Goal: Task Accomplishment & Management: Complete application form

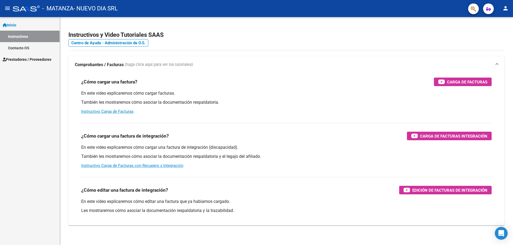
click at [24, 63] on link "Prestadores / Proveedores" at bounding box center [30, 59] width 60 height 11
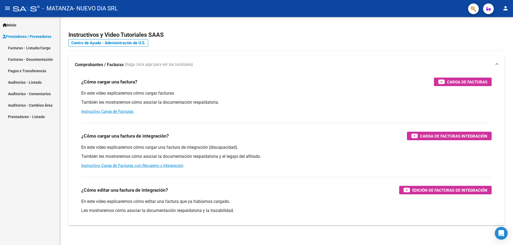
click at [21, 46] on link "Facturas - Listado/Carga" at bounding box center [30, 47] width 60 height 11
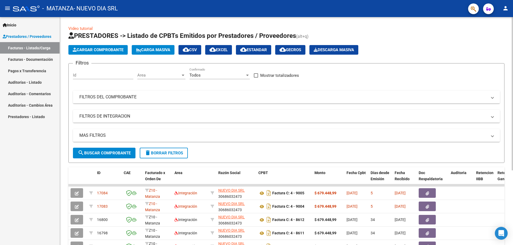
click at [99, 51] on span "Cargar Comprobante" at bounding box center [98, 50] width 51 height 5
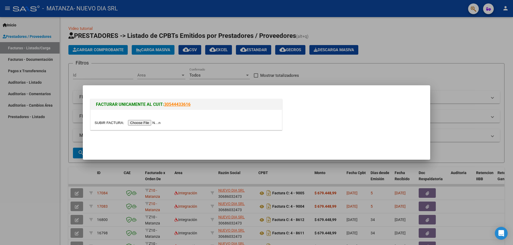
click at [141, 124] on input "file" at bounding box center [129, 123] width 68 height 6
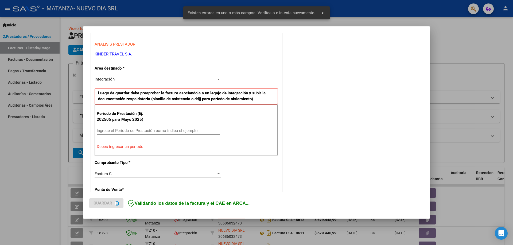
scroll to position [96, 0]
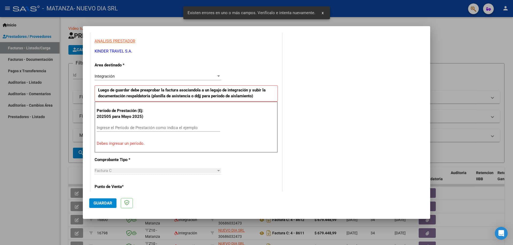
click at [171, 132] on div "Ingrese el Período de Prestación como indica el ejemplo" at bounding box center [158, 130] width 123 height 13
click at [170, 126] on input "Ingrese el Período de Prestación como indica el ejemplo" at bounding box center [158, 128] width 123 height 5
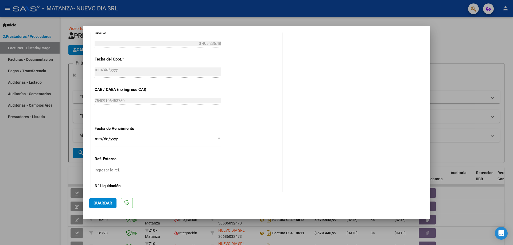
scroll to position [311, 0]
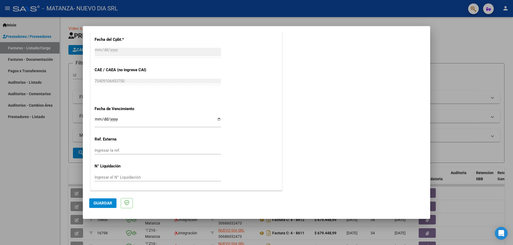
type input "202509"
click at [96, 120] on input "Ingresar la fecha" at bounding box center [158, 121] width 126 height 9
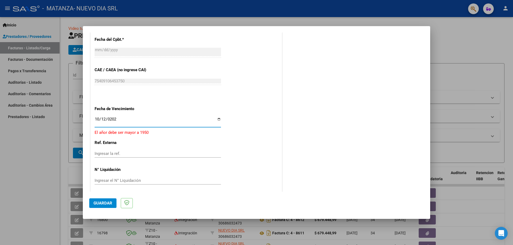
type input "[DATE]"
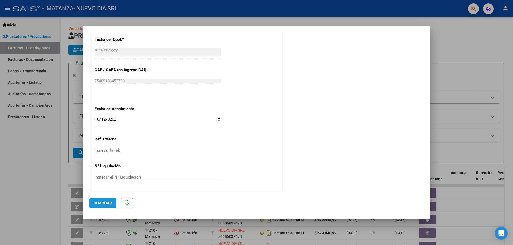
click at [104, 199] on button "Guardar" at bounding box center [102, 204] width 27 height 10
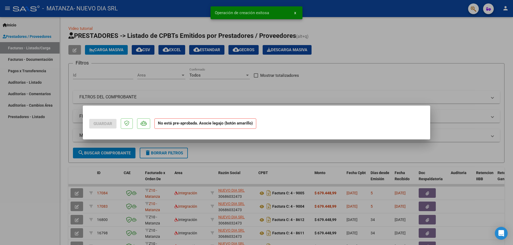
scroll to position [0, 0]
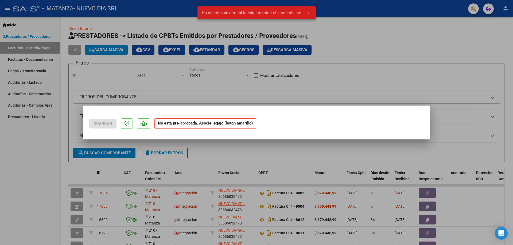
click at [206, 124] on strong "No está pre-aprobada. Asocie legajo (botón amarillo)" at bounding box center [205, 124] width 102 height 10
click at [303, 67] on div at bounding box center [256, 122] width 513 height 245
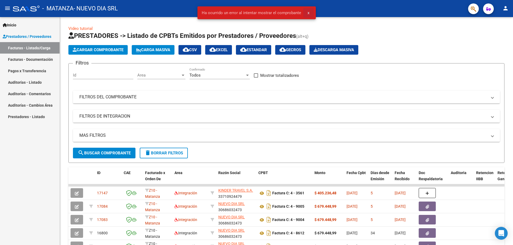
click at [306, 14] on button "x" at bounding box center [308, 13] width 10 height 10
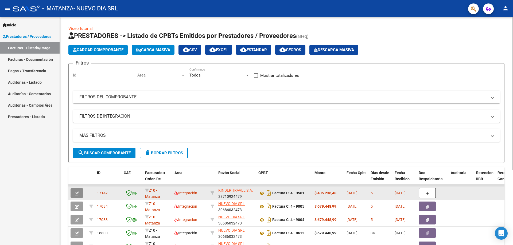
click at [79, 194] on button "button" at bounding box center [77, 194] width 13 height 10
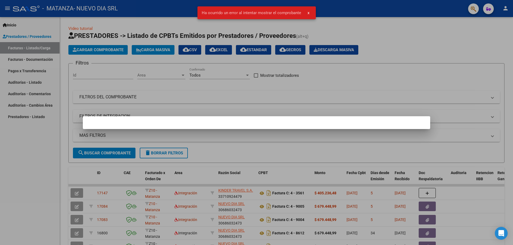
click at [309, 11] on button "x" at bounding box center [308, 13] width 10 height 10
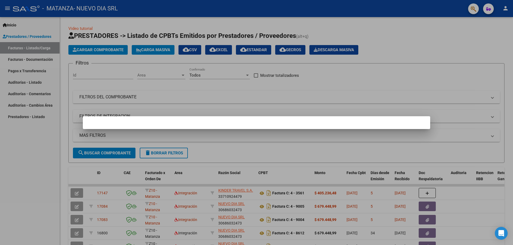
click at [140, 120] on mat-dialog-container at bounding box center [256, 122] width 347 height 13
click at [359, 128] on mat-dialog-container at bounding box center [256, 122] width 347 height 13
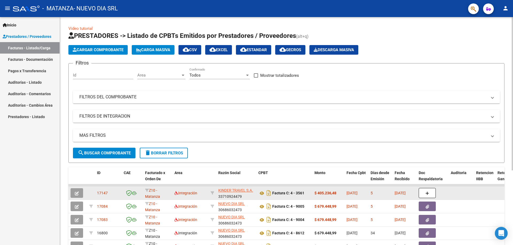
click at [110, 196] on div "17147" at bounding box center [108, 193] width 22 height 6
click at [132, 193] on icon at bounding box center [134, 194] width 5 height 4
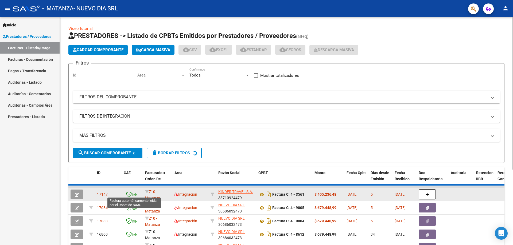
click at [132, 193] on icon at bounding box center [134, 195] width 5 height 4
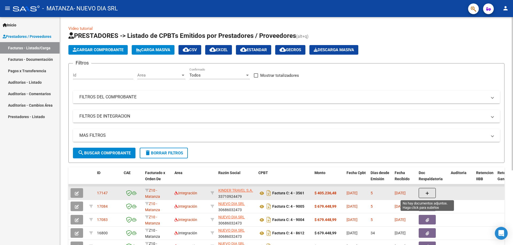
click at [430, 197] on button "button" at bounding box center [427, 193] width 17 height 10
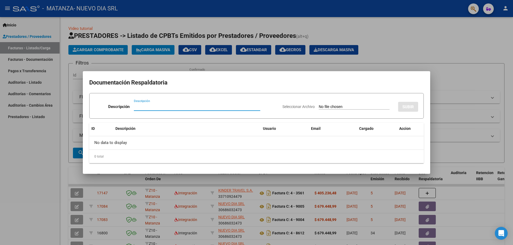
click at [188, 106] on input "Descripción" at bounding box center [197, 106] width 126 height 5
click at [440, 65] on div at bounding box center [256, 122] width 513 height 245
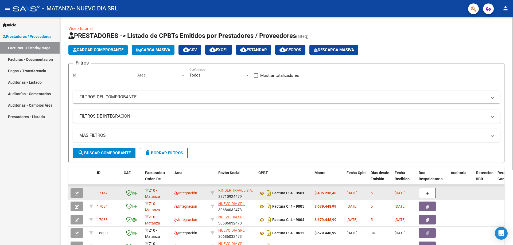
click at [96, 193] on datatable-body-cell "17147" at bounding box center [108, 193] width 27 height 13
click at [80, 193] on button "button" at bounding box center [77, 194] width 13 height 10
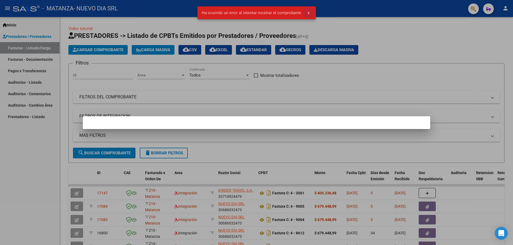
click at [308, 14] on span "x" at bounding box center [308, 12] width 2 height 5
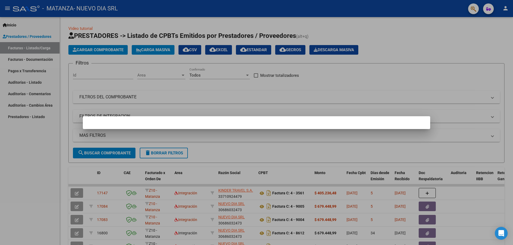
click at [423, 100] on div at bounding box center [256, 122] width 513 height 245
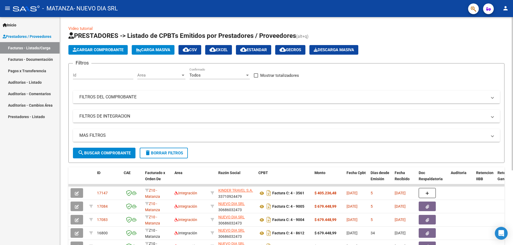
click at [425, 52] on div "Cargar Comprobante Carga Masiva cloud_download CSV cloud_download EXCEL cloud_d…" at bounding box center [286, 50] width 436 height 10
click at [503, 9] on mat-icon "person" at bounding box center [505, 8] width 6 height 6
click at [490, 37] on button "exit_to_app Salir" at bounding box center [494, 35] width 33 height 13
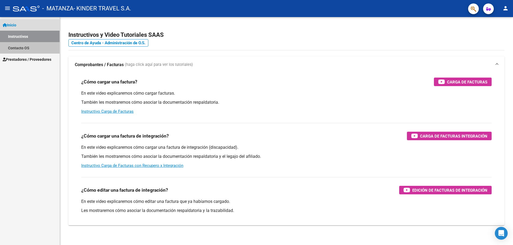
click at [27, 48] on link "Contacto OS" at bounding box center [30, 47] width 60 height 11
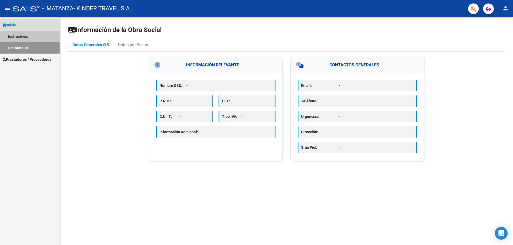
click at [30, 37] on link "Instructivos" at bounding box center [30, 36] width 60 height 11
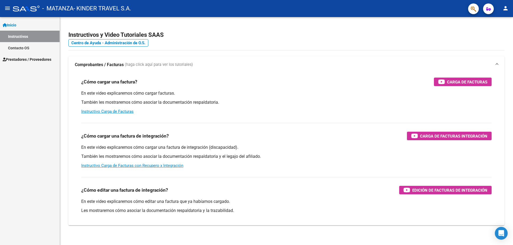
click at [37, 61] on span "Prestadores / Proveedores" at bounding box center [27, 60] width 49 height 6
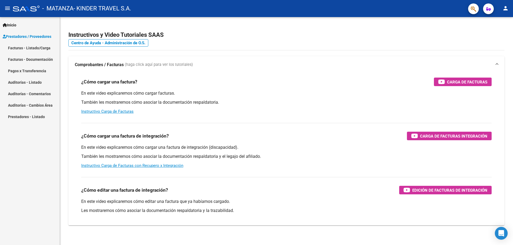
click at [32, 48] on link "Facturas - Listado/Carga" at bounding box center [30, 47] width 60 height 11
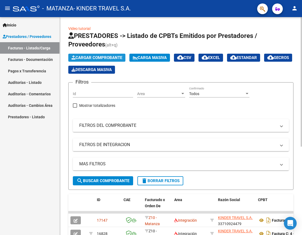
click at [95, 58] on span "Cargar Comprobante" at bounding box center [97, 57] width 51 height 5
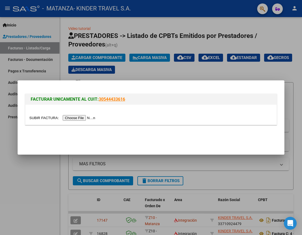
click at [91, 116] on input "file" at bounding box center [63, 118] width 68 height 6
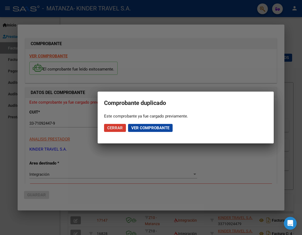
click at [146, 128] on span "Ver comprobante" at bounding box center [150, 128] width 38 height 5
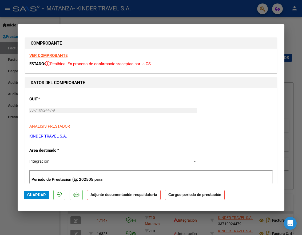
click at [289, 27] on div at bounding box center [151, 117] width 302 height 235
type input "$ 0,00"
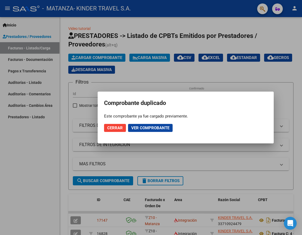
click at [118, 128] on span "Cerrar" at bounding box center [114, 128] width 15 height 5
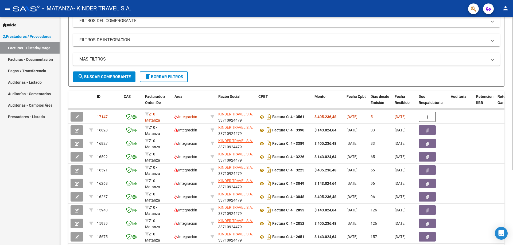
scroll to position [80, 0]
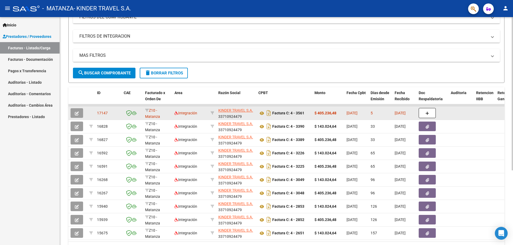
click at [167, 114] on div "Z10 - Matanza" at bounding box center [157, 113] width 25 height 11
click at [402, 115] on div "[DATE]" at bounding box center [405, 113] width 20 height 6
click at [389, 112] on div "5" at bounding box center [381, 113] width 20 height 6
click at [80, 112] on button "button" at bounding box center [77, 113] width 13 height 10
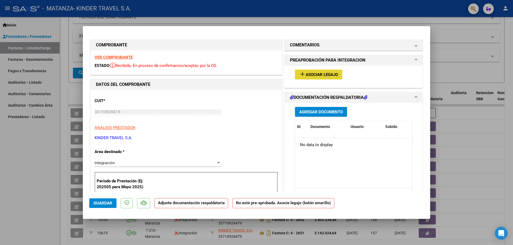
click at [324, 73] on span "Asociar Legajo" at bounding box center [322, 74] width 32 height 5
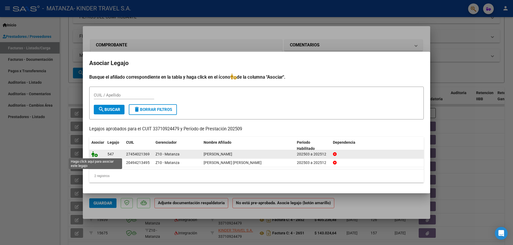
click at [95, 155] on icon at bounding box center [94, 154] width 6 height 6
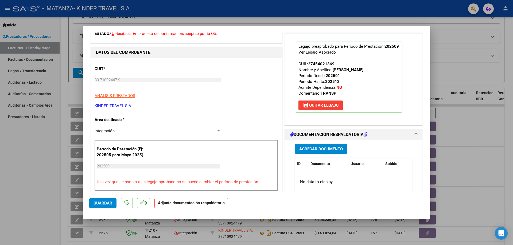
scroll to position [32, 0]
click at [314, 147] on span "Agregar Documento" at bounding box center [321, 149] width 44 height 5
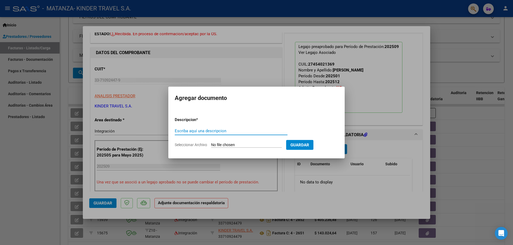
click at [240, 133] on input "Escriba aquí una descripcion" at bounding box center [231, 131] width 113 height 5
type input "asist"
click at [242, 149] on form "Descripcion * asist Escriba aquí una descripcion Seleccionar Archivo Guardar" at bounding box center [256, 132] width 163 height 39
click at [240, 146] on input "Seleccionar Archivo" at bounding box center [246, 145] width 71 height 5
type input "C:\fakepath\[PERSON_NAME] ASIST [DATE].pdf"
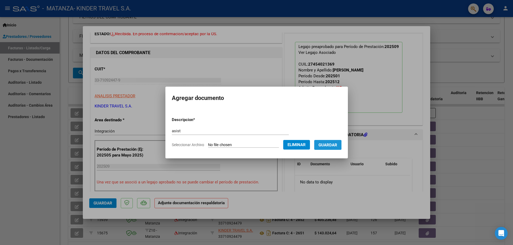
click at [331, 145] on span "Guardar" at bounding box center [327, 145] width 19 height 5
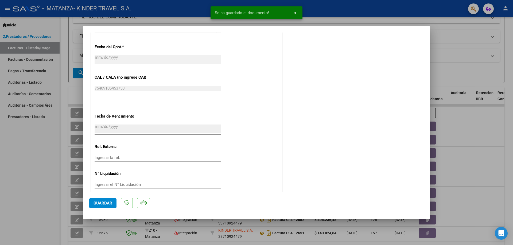
scroll to position [299, 0]
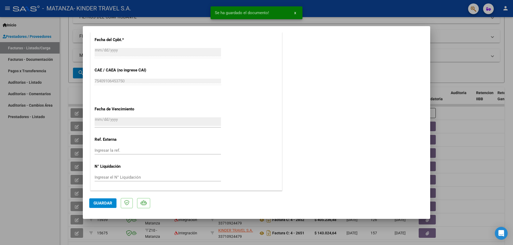
click at [95, 201] on span "Guardar" at bounding box center [102, 203] width 19 height 5
click at [472, 145] on div at bounding box center [256, 122] width 513 height 245
type input "$ 0,00"
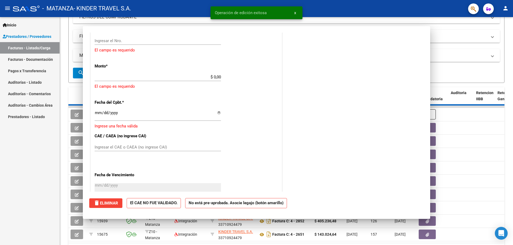
scroll to position [352, 0]
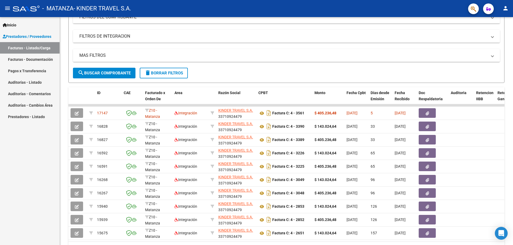
click at [41, 49] on link "Facturas - Listado/Carga" at bounding box center [30, 47] width 60 height 11
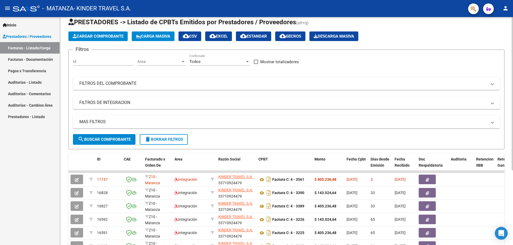
scroll to position [0, 0]
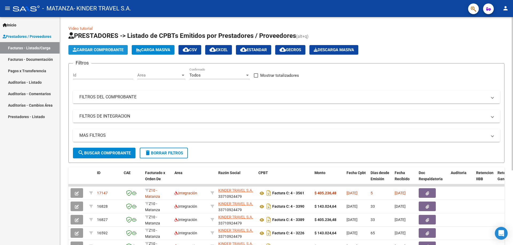
click at [110, 48] on span "Cargar Comprobante" at bounding box center [98, 50] width 51 height 5
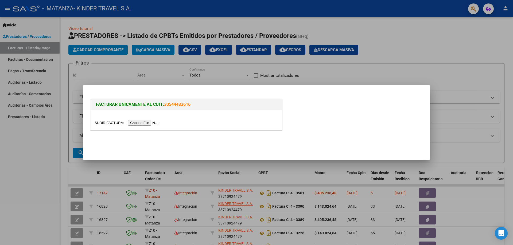
click at [145, 124] on input "file" at bounding box center [129, 123] width 68 height 6
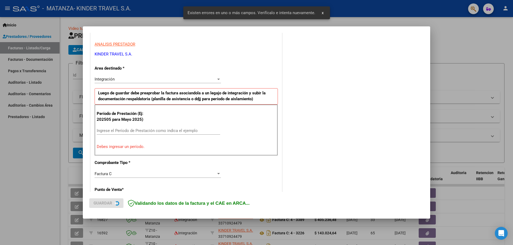
scroll to position [96, 0]
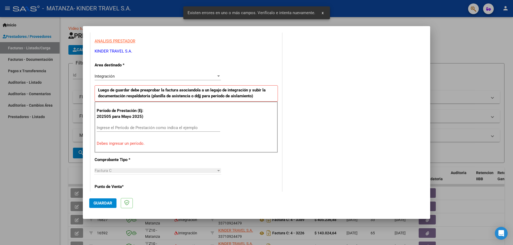
click at [194, 130] on input "Ingrese el Período de Prestación como indica el ejemplo" at bounding box center [158, 128] width 123 height 5
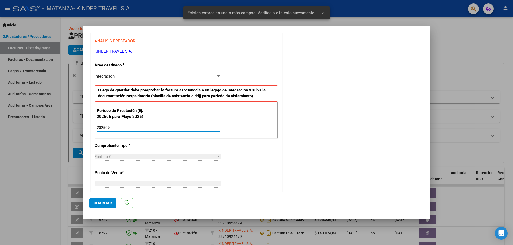
type input "202509"
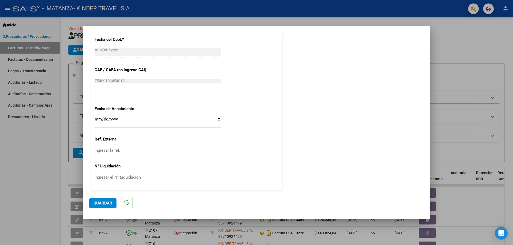
click at [103, 119] on input "Ingresar la fecha" at bounding box center [158, 121] width 126 height 9
type input "[DATE]"
click at [110, 202] on span "Guardar" at bounding box center [102, 203] width 19 height 5
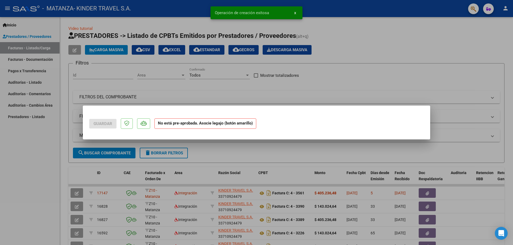
scroll to position [0, 0]
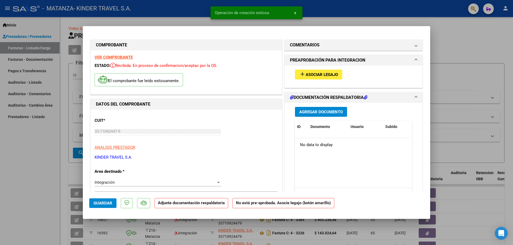
click at [322, 77] on span "Asociar Legajo" at bounding box center [322, 74] width 32 height 5
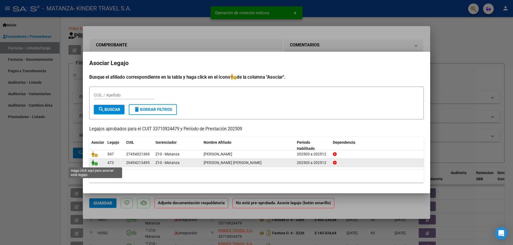
click at [96, 165] on icon at bounding box center [94, 163] width 6 height 6
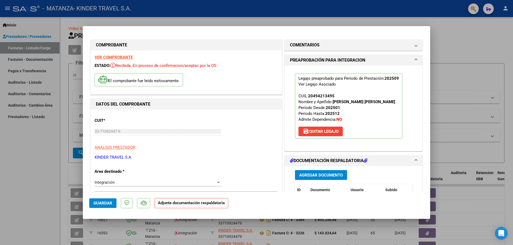
click at [329, 174] on span "Agregar Documento" at bounding box center [321, 175] width 44 height 5
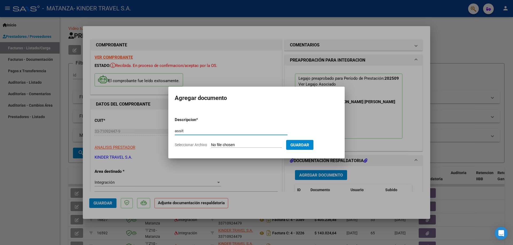
type input "assit"
click at [234, 143] on input "Seleccionar Archivo" at bounding box center [246, 145] width 71 height 5
type input "C:\fakepath\33710924479_011_00004_00003562.pdf"
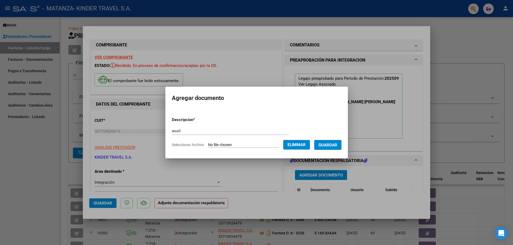
click at [331, 145] on span "Guardar" at bounding box center [327, 145] width 19 height 5
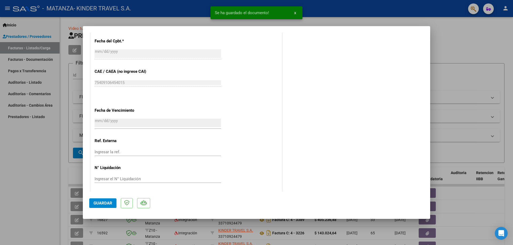
scroll to position [319, 0]
click at [99, 204] on span "Guardar" at bounding box center [102, 203] width 19 height 5
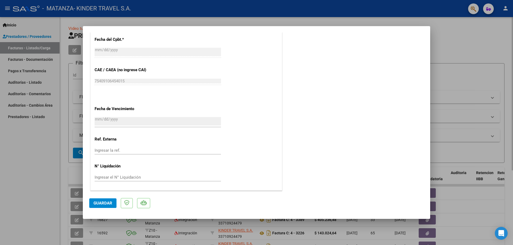
click at [463, 44] on div at bounding box center [256, 122] width 513 height 245
type input "$ 0,00"
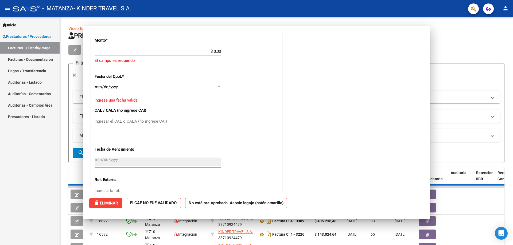
scroll to position [346, 0]
